Goal: Transaction & Acquisition: Purchase product/service

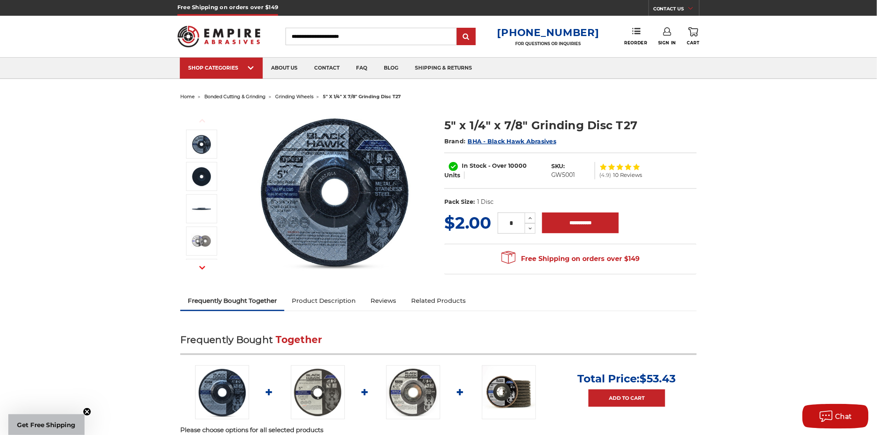
click at [295, 97] on span "grinding wheels" at bounding box center [294, 97] width 38 height 6
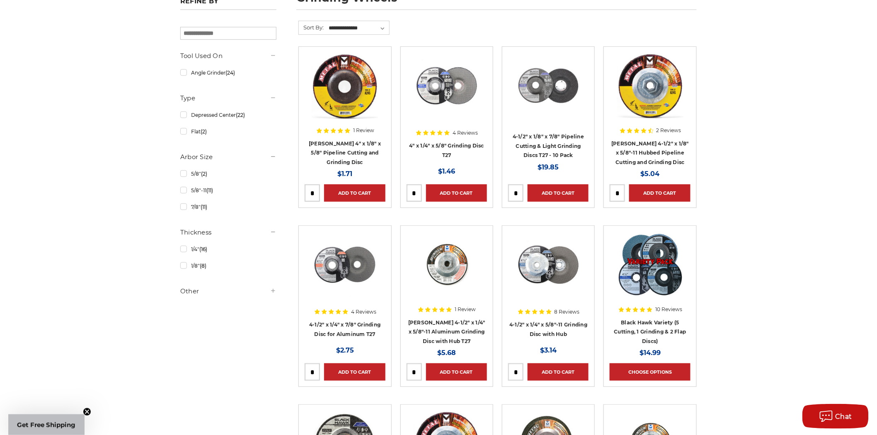
scroll to position [138, 0]
click at [181, 265] on link "1/8" (8)" at bounding box center [228, 265] width 96 height 15
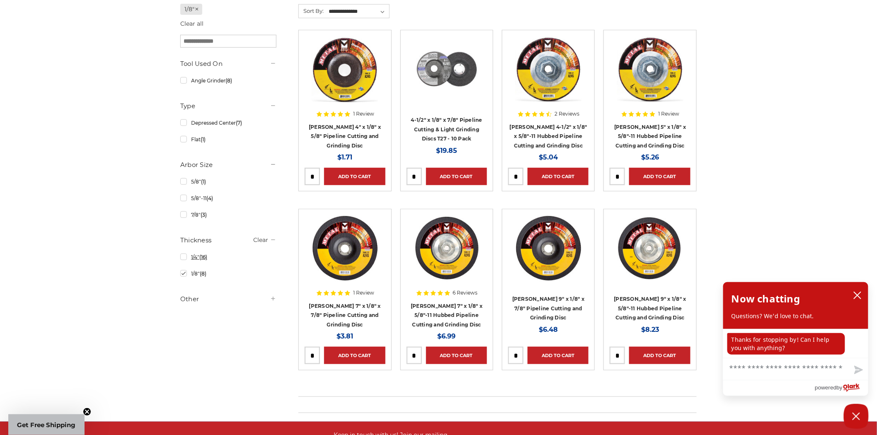
scroll to position [138, 0]
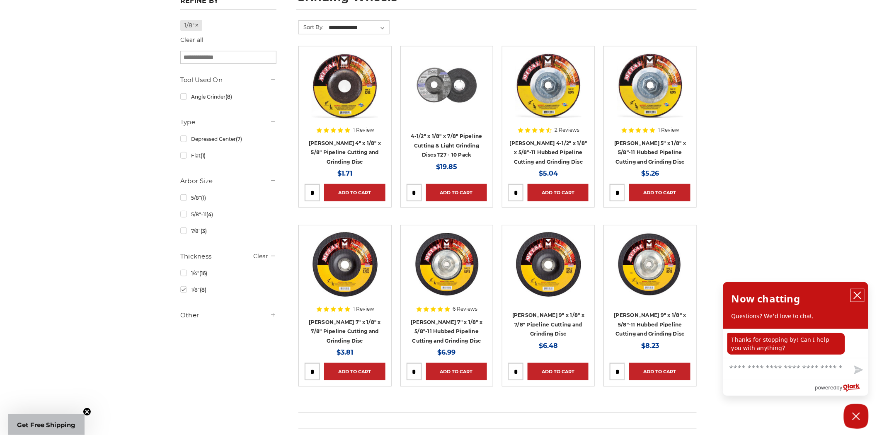
click at [856, 294] on icon "close chatbox" at bounding box center [857, 295] width 7 height 7
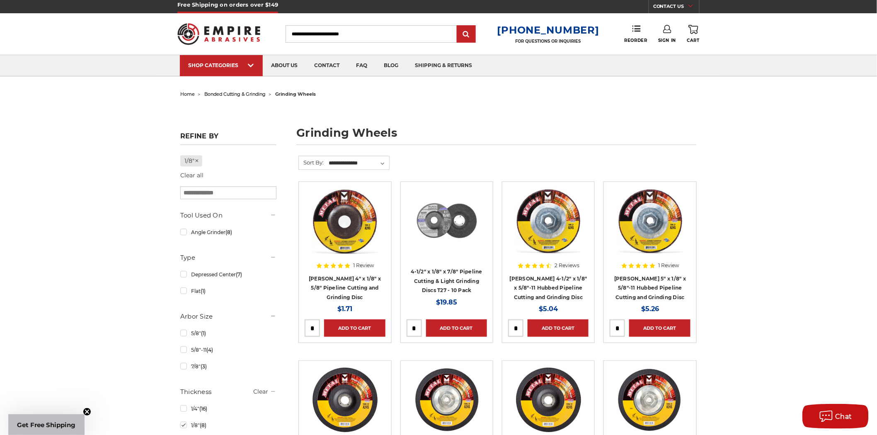
scroll to position [46, 0]
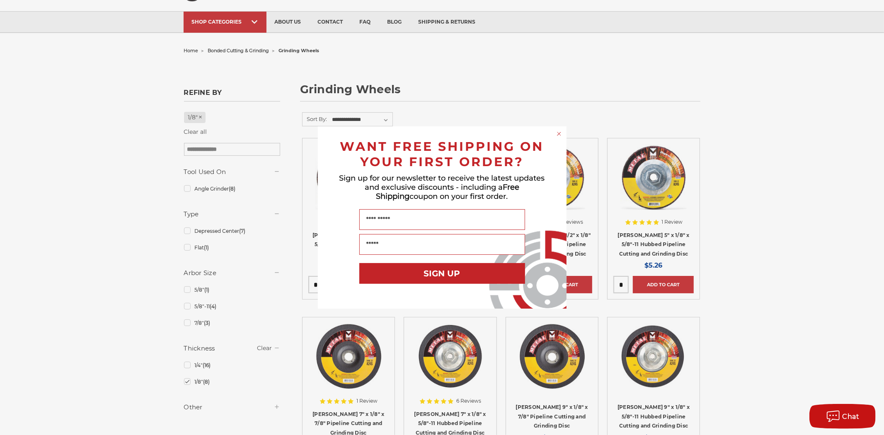
click at [558, 133] on icon "Close dialog" at bounding box center [558, 133] width 3 height 3
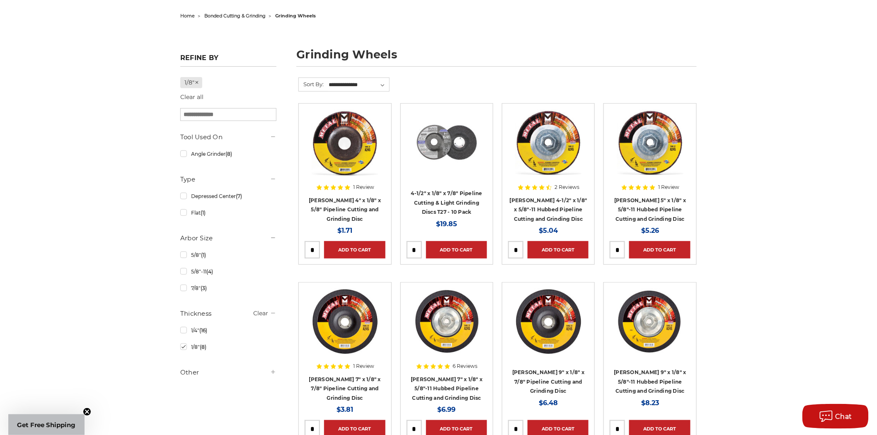
scroll to position [138, 0]
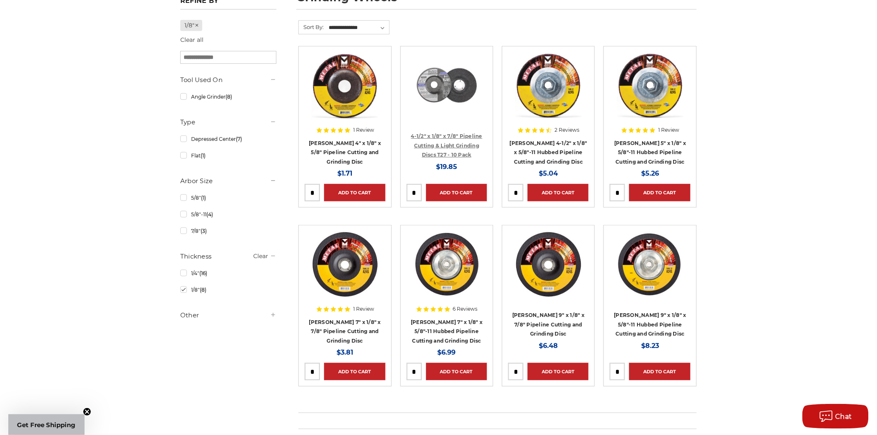
click at [457, 136] on link "4-1/2" x 1/8" x 7/8" Pipeline Cutting & Light Grinding Discs T27 - 10 Pack" at bounding box center [446, 145] width 71 height 25
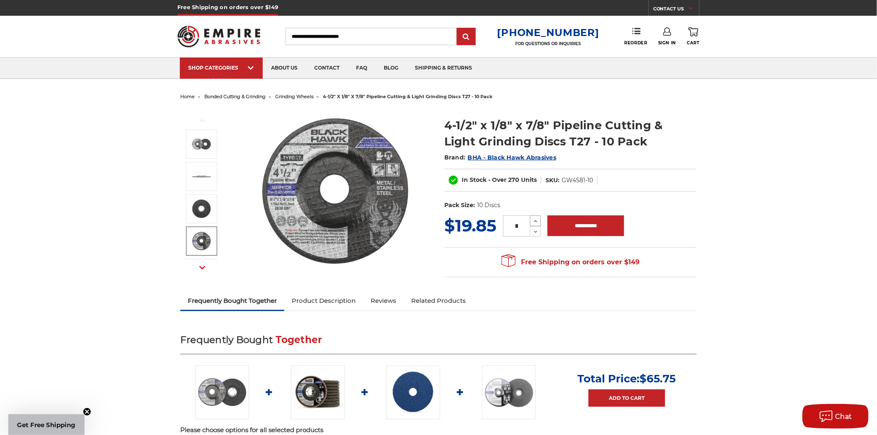
click at [539, 219] on icon at bounding box center [535, 221] width 6 height 7
type input "*"
click at [581, 229] on input "**********" at bounding box center [585, 225] width 77 height 21
type input "**********"
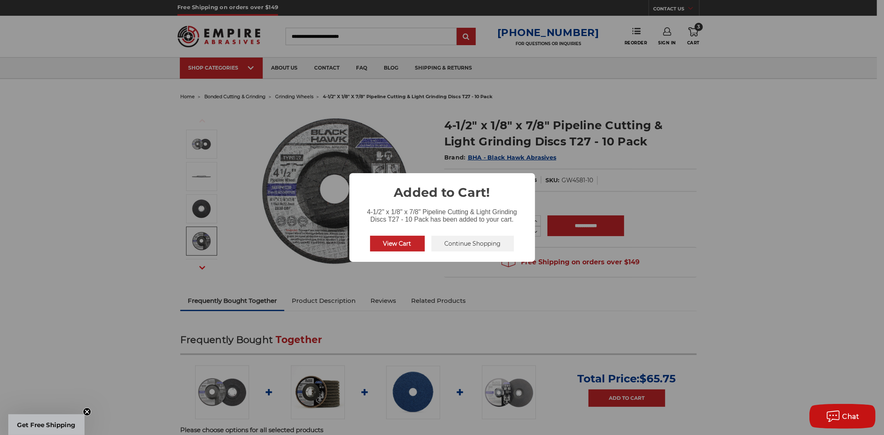
click at [766, 191] on div "× Added to Cart! 4-1/2" x 1/8" x 7/8" Pipeline Cutting & Light Grinding Discs T…" at bounding box center [442, 217] width 884 height 435
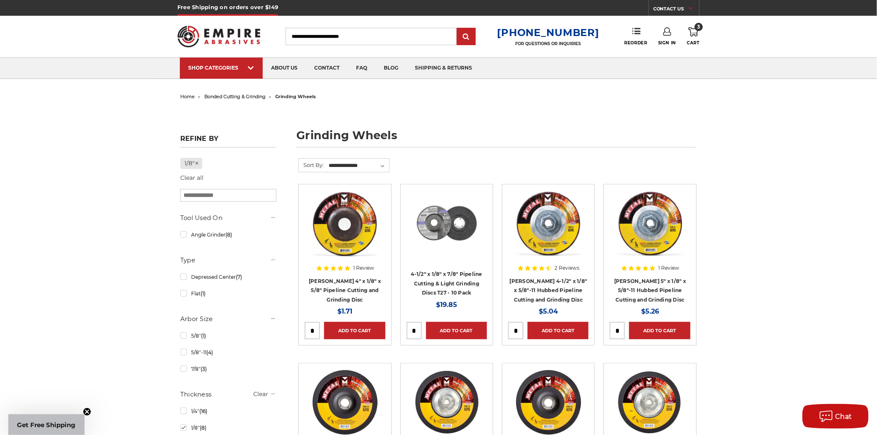
click at [694, 31] on icon at bounding box center [693, 31] width 10 height 9
click at [462, 282] on link "4-1/2" x 1/8" x 7/8" Pipeline Cutting & Light Grinding Discs T27 - 10 Pack" at bounding box center [446, 283] width 71 height 25
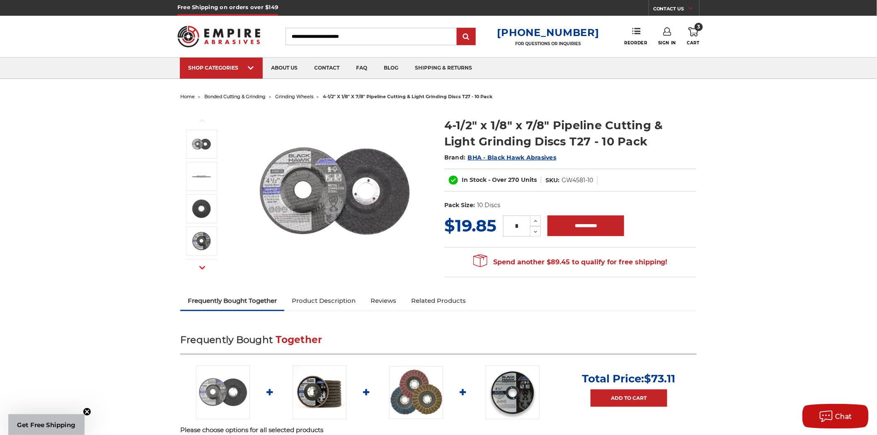
click at [697, 31] on use at bounding box center [693, 31] width 10 height 9
click at [657, 70] on link "Check out now" at bounding box center [637, 70] width 102 height 18
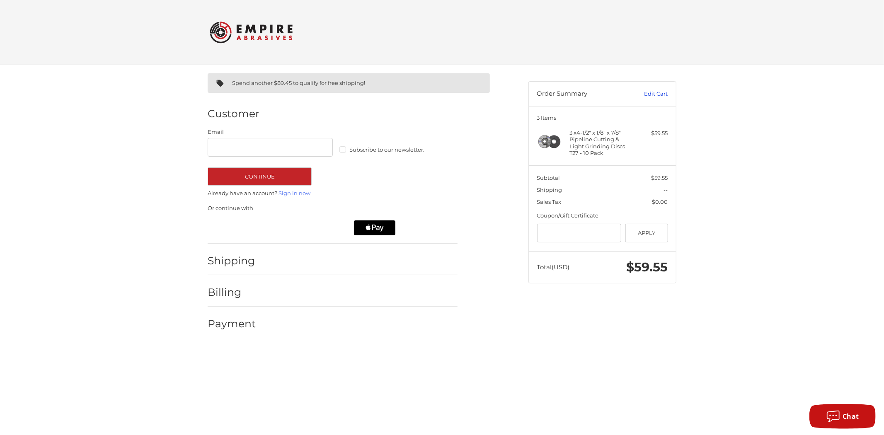
click at [656, 93] on link "Edit Cart" at bounding box center [647, 94] width 42 height 8
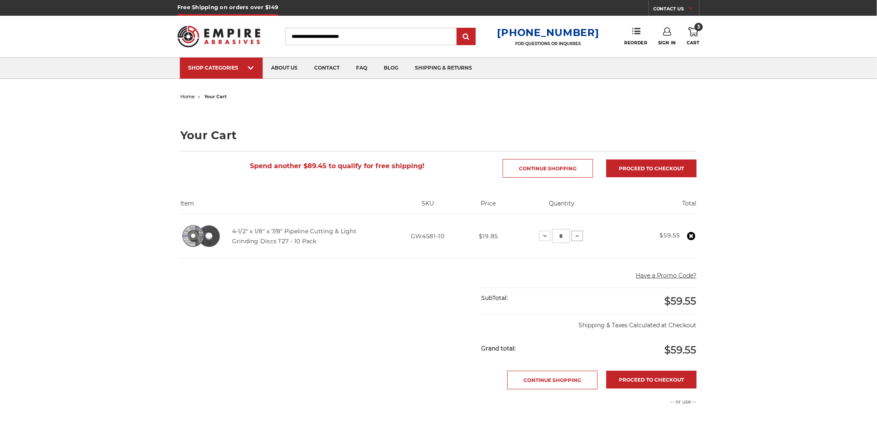
click at [578, 236] on icon at bounding box center [577, 236] width 7 height 7
drag, startPoint x: 808, startPoint y: 156, endPoint x: 686, endPoint y: 19, distance: 183.4
click at [807, 156] on div "home your cart Your Cart Spend another $69.60 to qualify for free shipping! Con…" at bounding box center [438, 334] width 877 height 487
click at [665, 34] on icon at bounding box center [667, 31] width 8 height 8
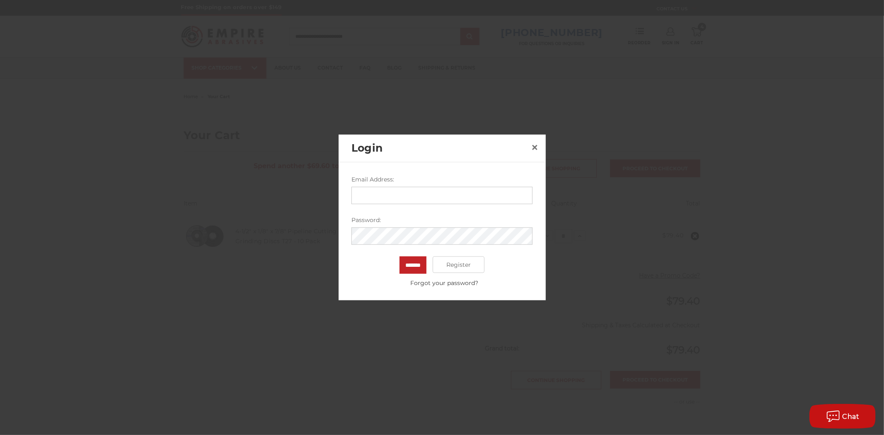
type input "**********"
click at [419, 263] on input "*******" at bounding box center [412, 264] width 27 height 17
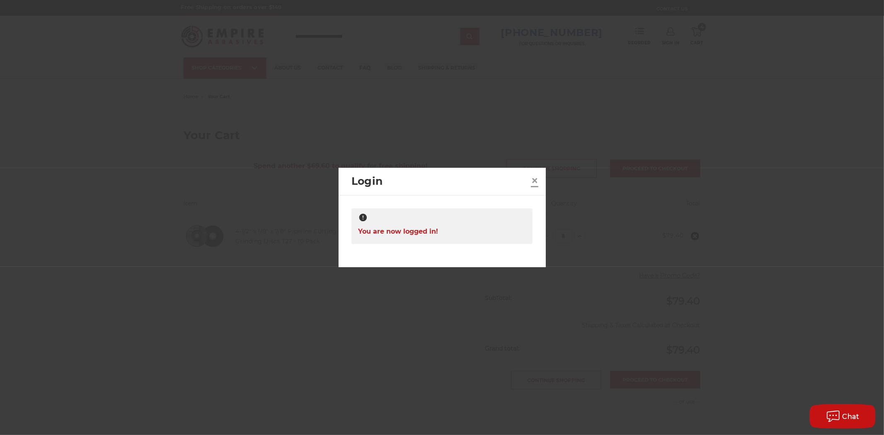
click at [532, 179] on span "×" at bounding box center [534, 180] width 7 height 16
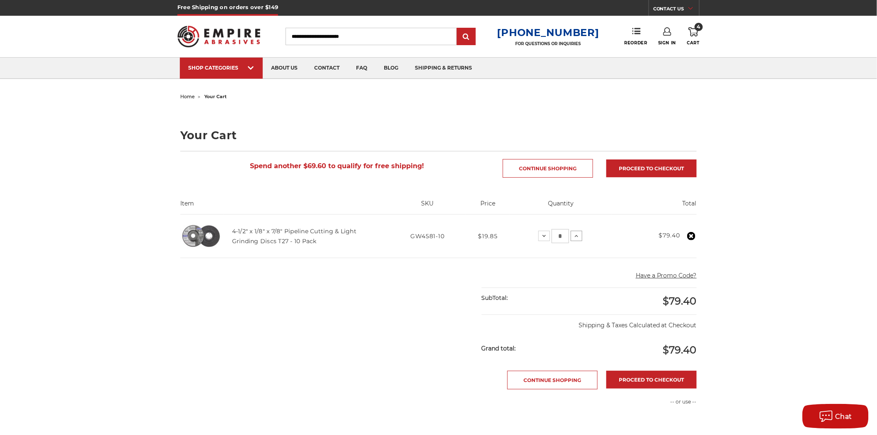
click at [576, 236] on icon at bounding box center [576, 236] width 7 height 7
click at [576, 234] on icon at bounding box center [576, 236] width 7 height 7
click at [578, 238] on icon at bounding box center [576, 236] width 7 height 7
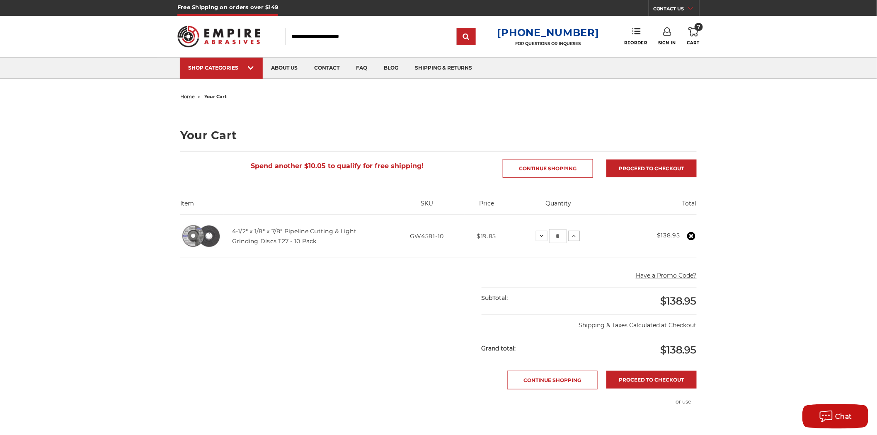
click at [576, 237] on icon at bounding box center [573, 236] width 7 height 7
click at [576, 236] on icon at bounding box center [573, 236] width 7 height 7
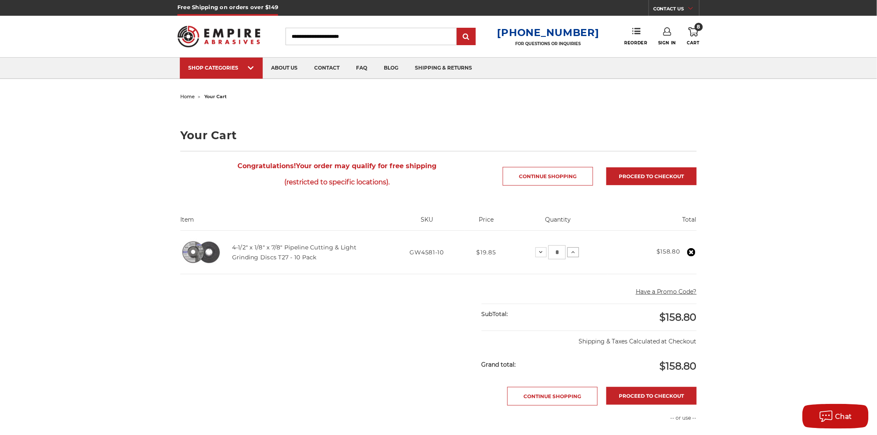
click at [572, 253] on icon at bounding box center [573, 252] width 7 height 7
click at [576, 250] on icon at bounding box center [573, 252] width 7 height 7
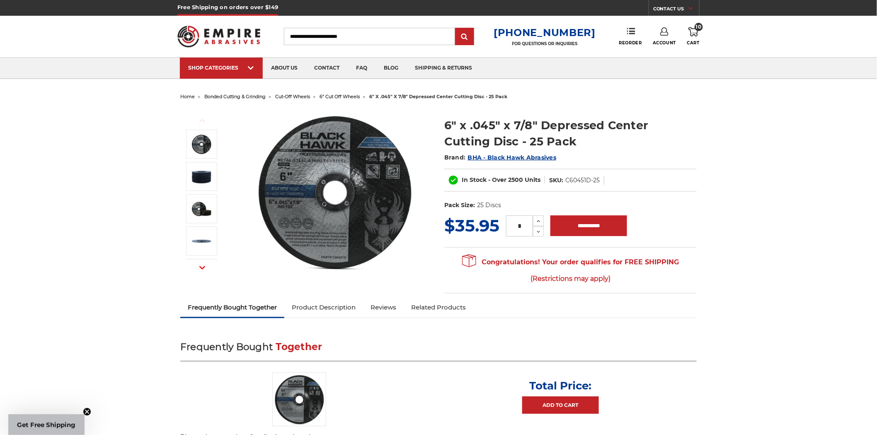
click at [525, 225] on input "*" at bounding box center [519, 225] width 27 height 21
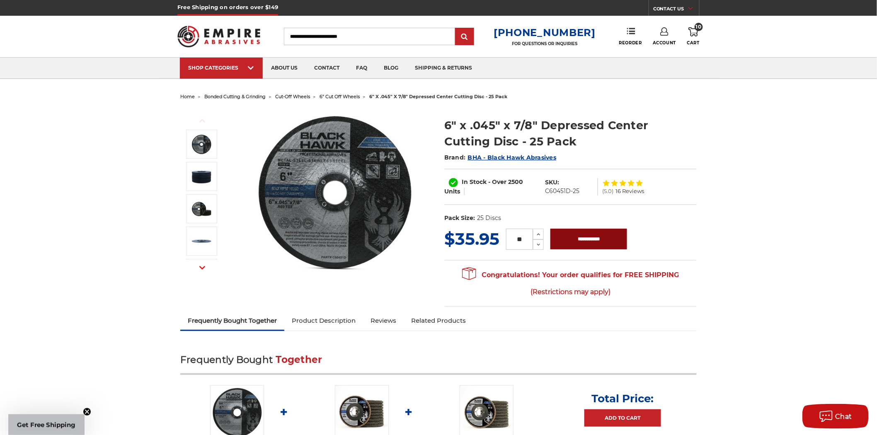
type input "**"
click at [561, 238] on input "**********" at bounding box center [588, 239] width 77 height 21
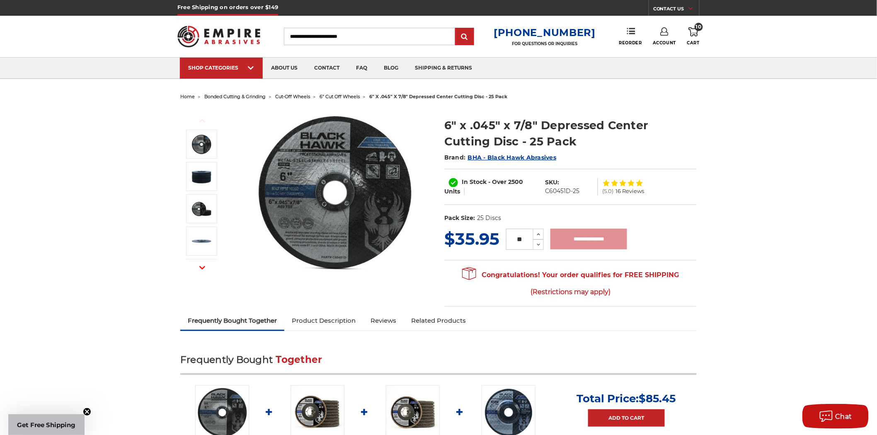
type input "**********"
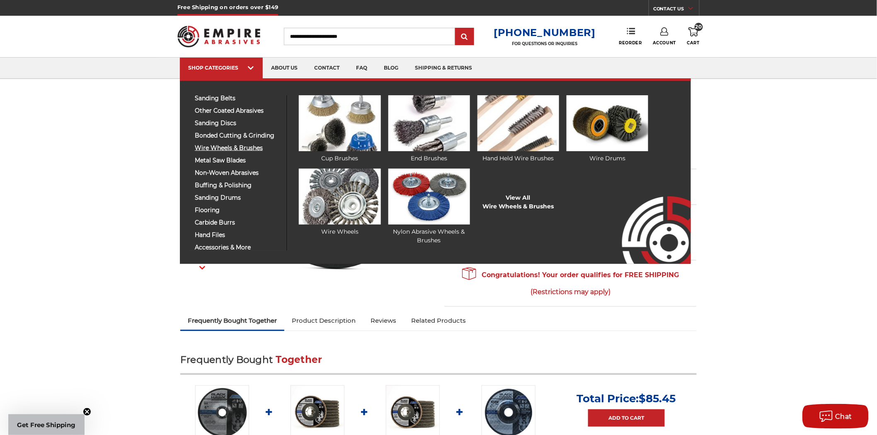
click at [230, 148] on span "wire wheels & brushes" at bounding box center [238, 148] width 86 height 6
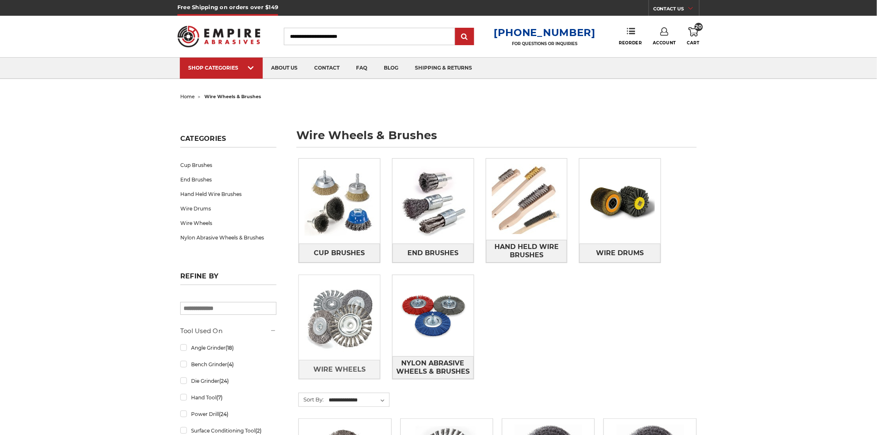
click at [338, 327] on img at bounding box center [339, 317] width 81 height 81
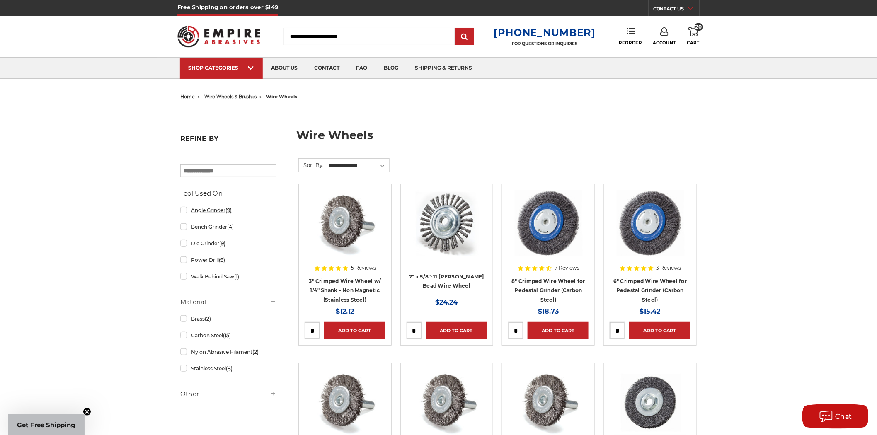
click at [182, 210] on link "Angle Grinder (9)" at bounding box center [228, 210] width 96 height 15
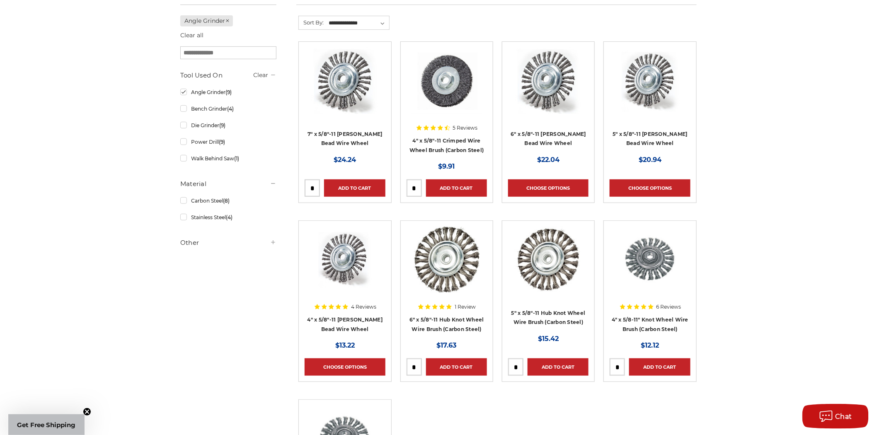
scroll to position [92, 0]
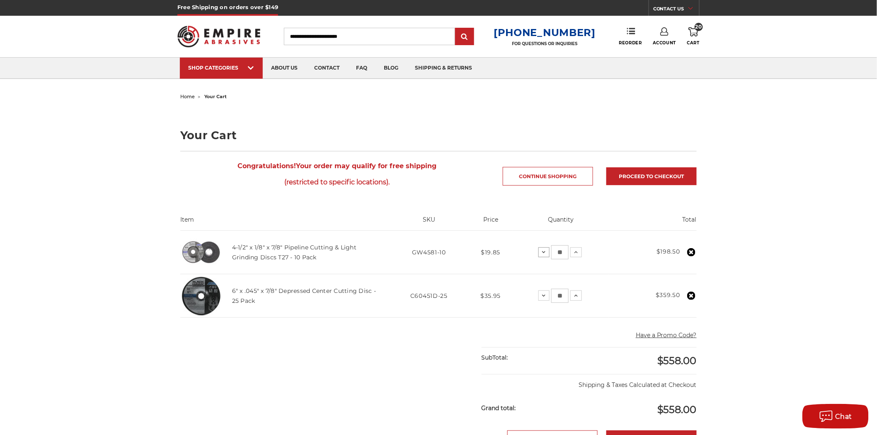
drag, startPoint x: 564, startPoint y: 250, endPoint x: 549, endPoint y: 253, distance: 15.6
click at [549, 253] on div "Decrease Quantity: ** Increase Quantity:" at bounding box center [560, 252] width 44 height 14
type input "*"
click at [601, 224] on th "Quantity" at bounding box center [560, 222] width 97 height 15
drag, startPoint x: 563, startPoint y: 254, endPoint x: 551, endPoint y: 254, distance: 11.2
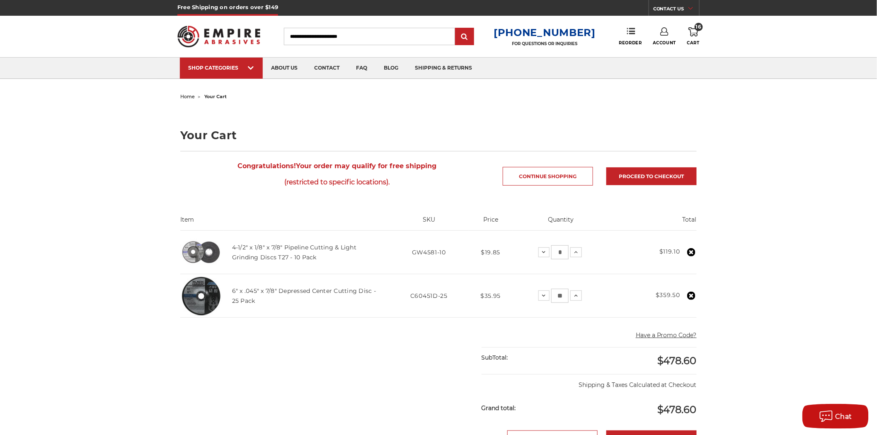
click at [551, 254] on input "*" at bounding box center [559, 252] width 17 height 14
type input "**"
click at [599, 239] on td "Quantity: Decrease Quantity: ** Increase Quantity:" at bounding box center [560, 253] width 97 height 44
drag, startPoint x: 565, startPoint y: 251, endPoint x: 525, endPoint y: 253, distance: 40.7
click at [525, 253] on td "Quantity: Decrease Quantity: ** Increase Quantity:" at bounding box center [560, 253] width 96 height 44
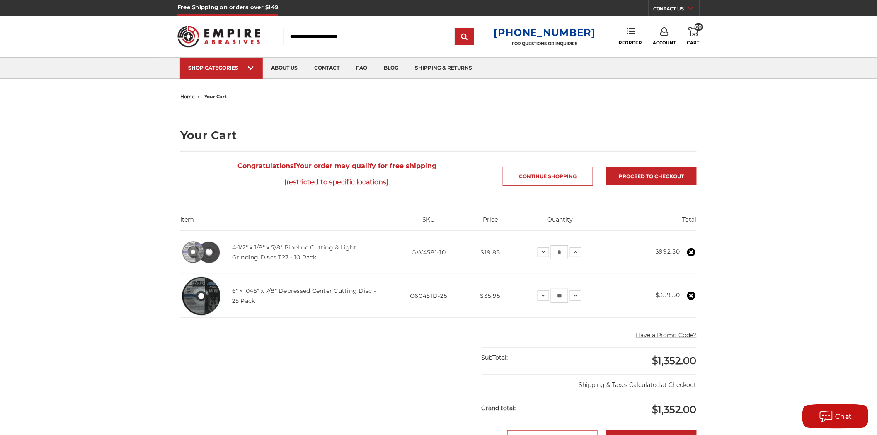
type input "*"
click at [609, 260] on td "Total $992.50" at bounding box center [652, 253] width 88 height 44
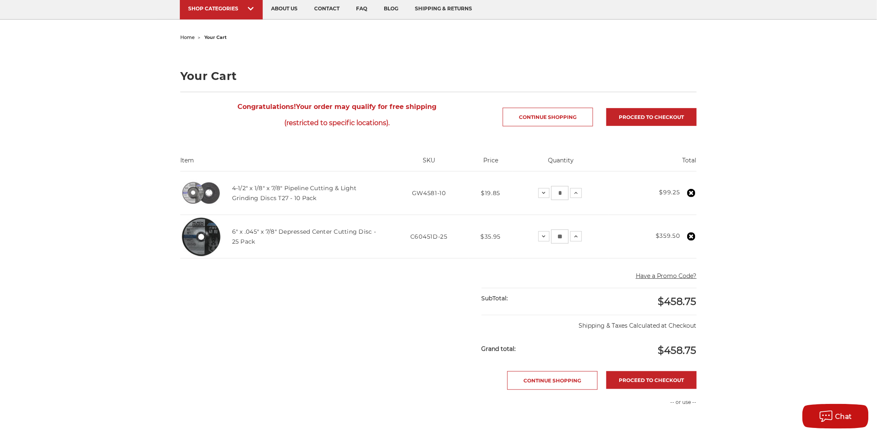
scroll to position [138, 0]
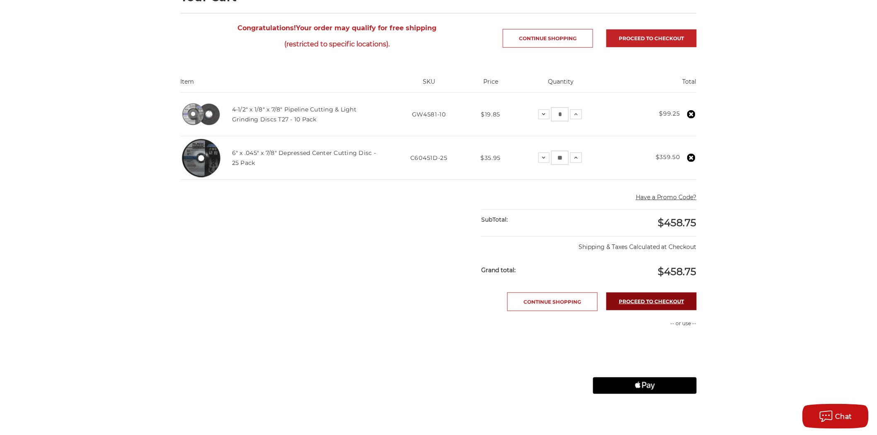
click at [652, 302] on link "Proceed to checkout" at bounding box center [651, 301] width 90 height 18
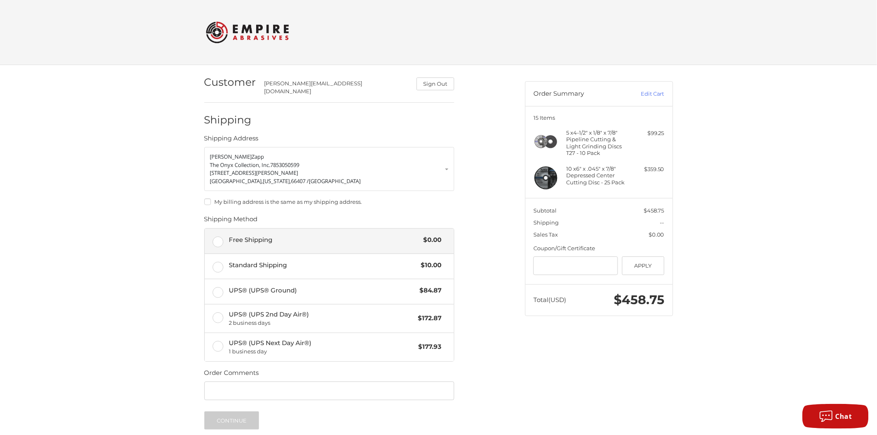
click at [218, 237] on label "Free Shipping $0.00" at bounding box center [329, 241] width 249 height 25
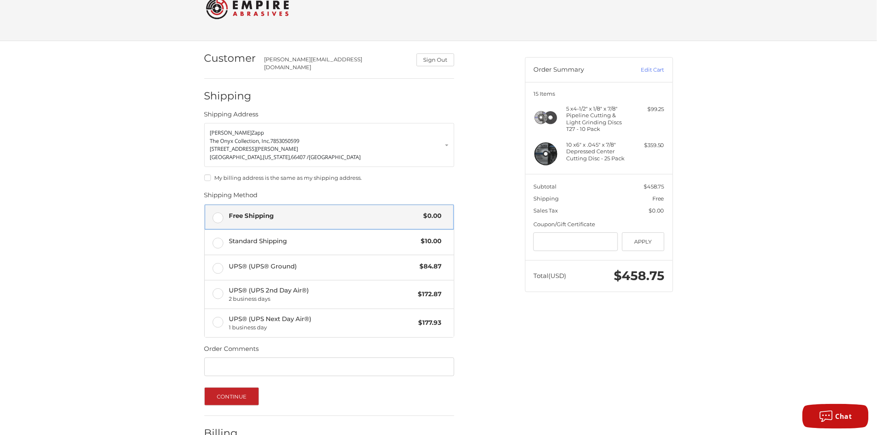
scroll to position [71, 0]
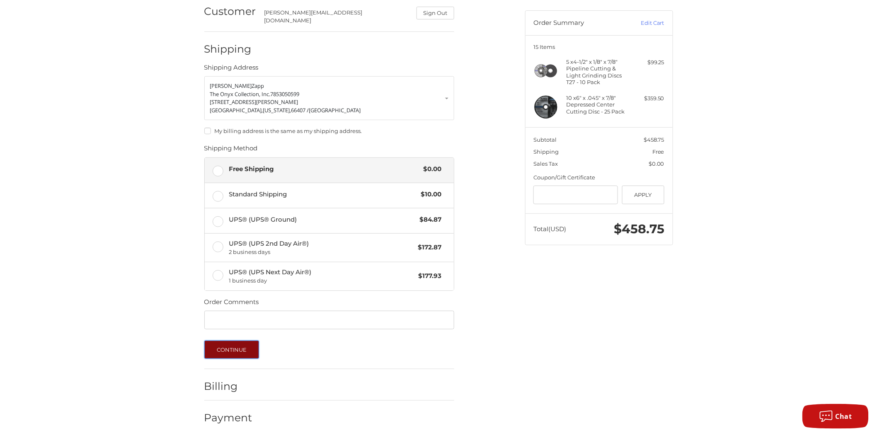
click at [230, 346] on button "Continue" at bounding box center [231, 350] width 55 height 18
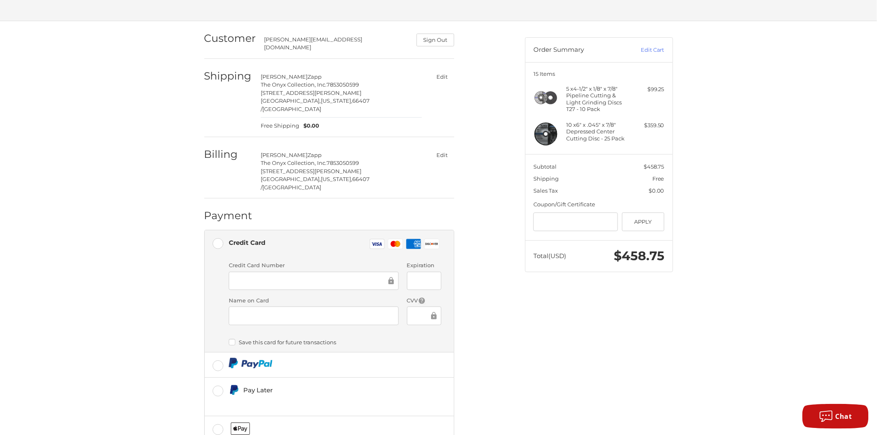
scroll to position [80, 0]
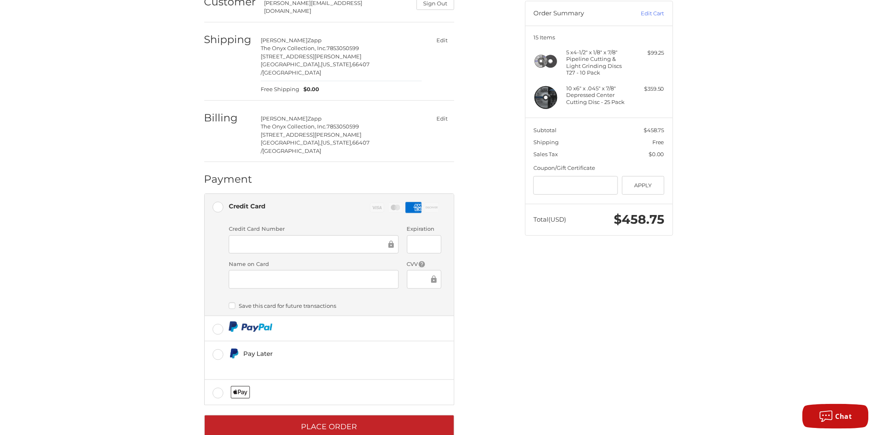
click at [262, 270] on div at bounding box center [314, 279] width 170 height 19
click at [232, 302] on label "Save this card for future transactions" at bounding box center [335, 305] width 213 height 7
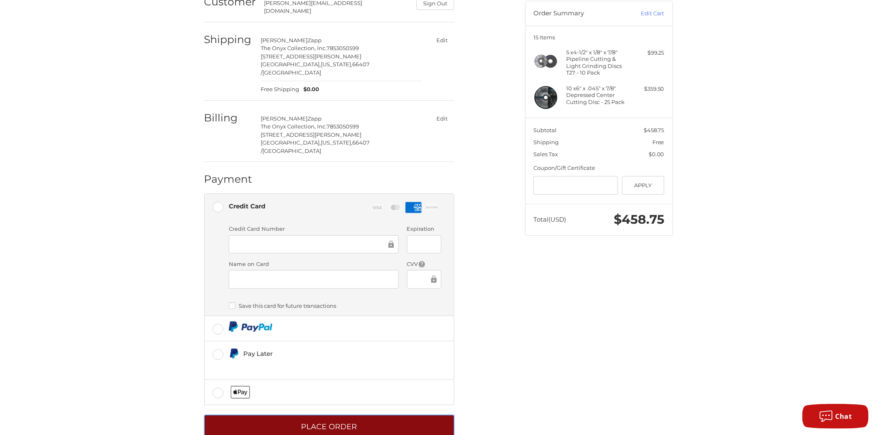
click at [333, 415] on button "Place Order" at bounding box center [329, 426] width 250 height 23
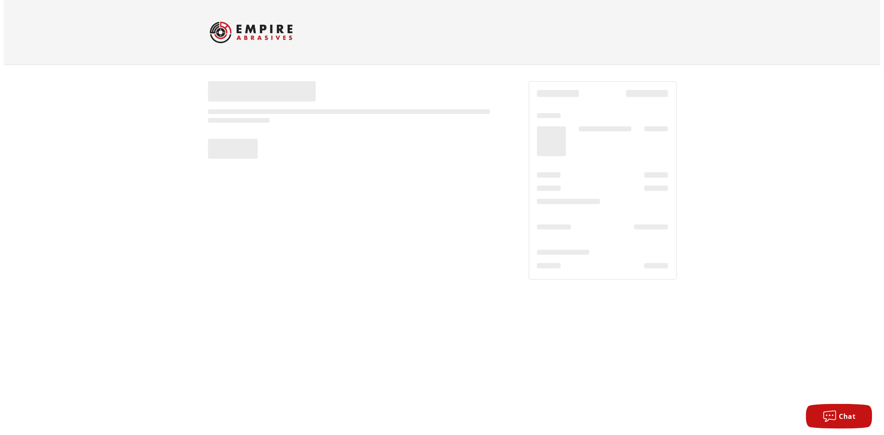
scroll to position [0, 0]
